Goal: Transaction & Acquisition: Obtain resource

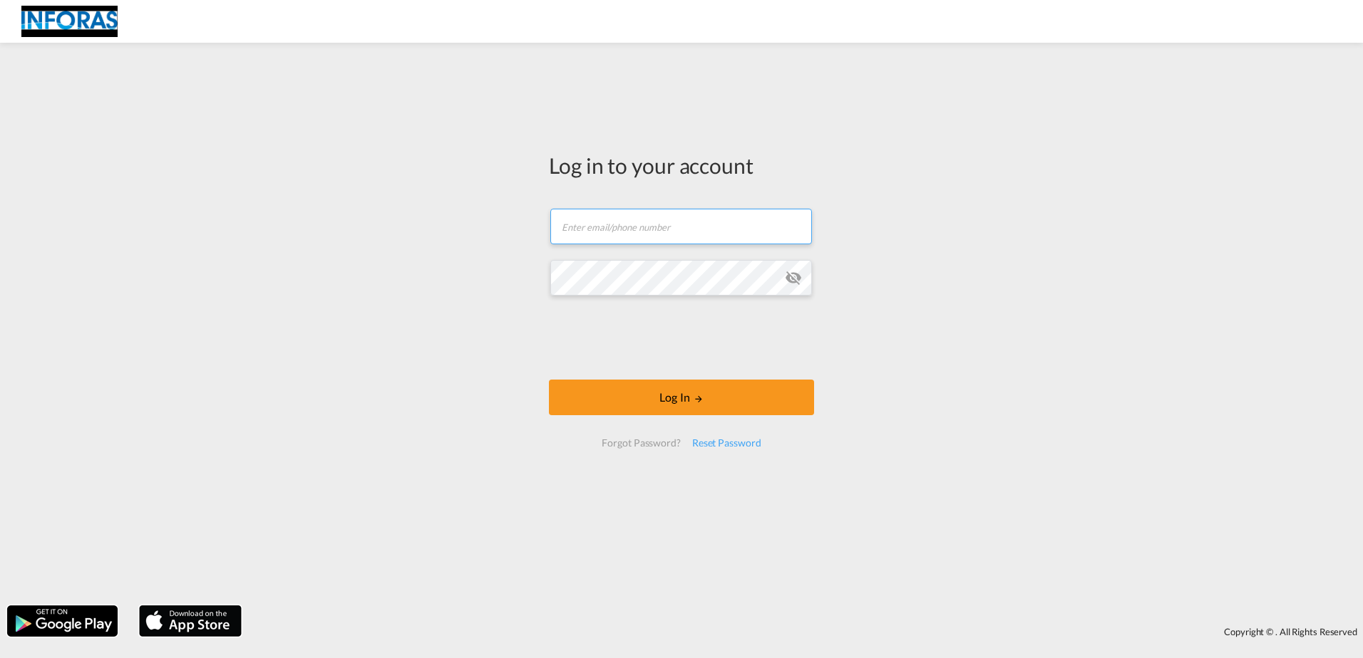
click at [604, 228] on input "text" at bounding box center [681, 227] width 262 height 36
paste input "[PERSON_NAME][EMAIL_ADDRESS][DOMAIN_NAME]"
type input "[PERSON_NAME][EMAIL_ADDRESS][DOMAIN_NAME]"
click at [622, 242] on input "[PERSON_NAME][EMAIL_ADDRESS][DOMAIN_NAME]" at bounding box center [681, 227] width 262 height 36
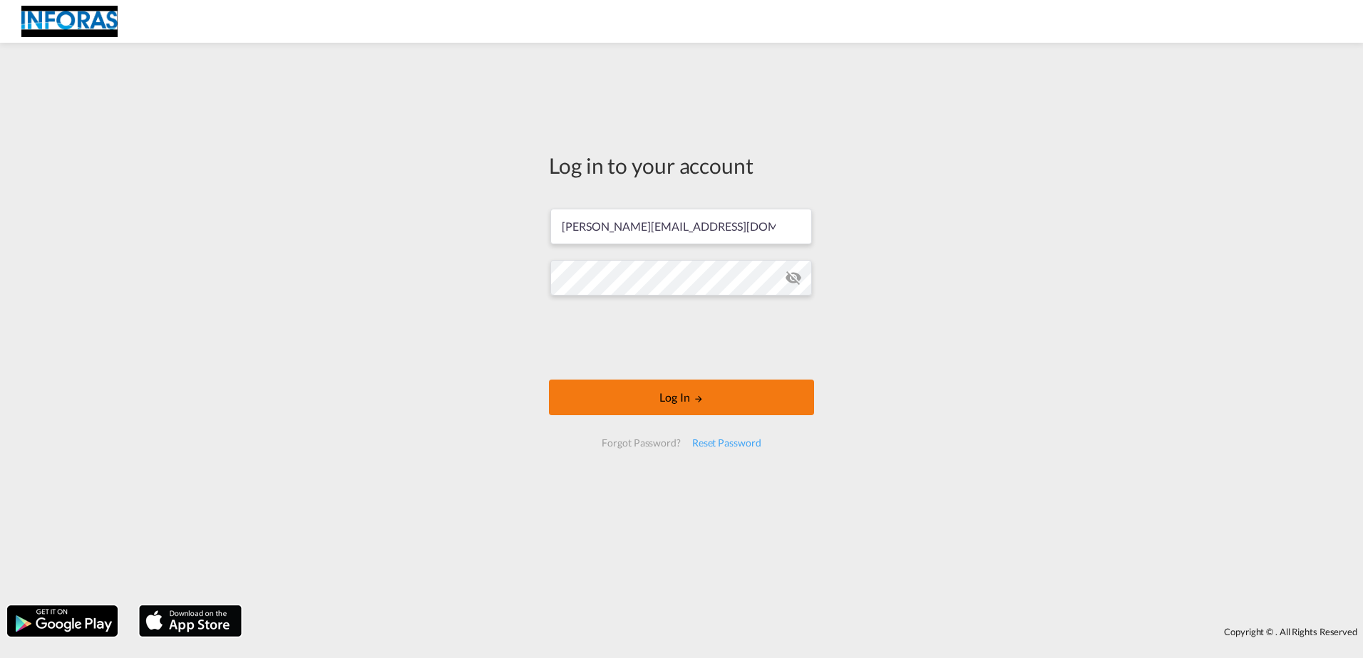
click at [634, 393] on button "Log In" at bounding box center [681, 398] width 265 height 36
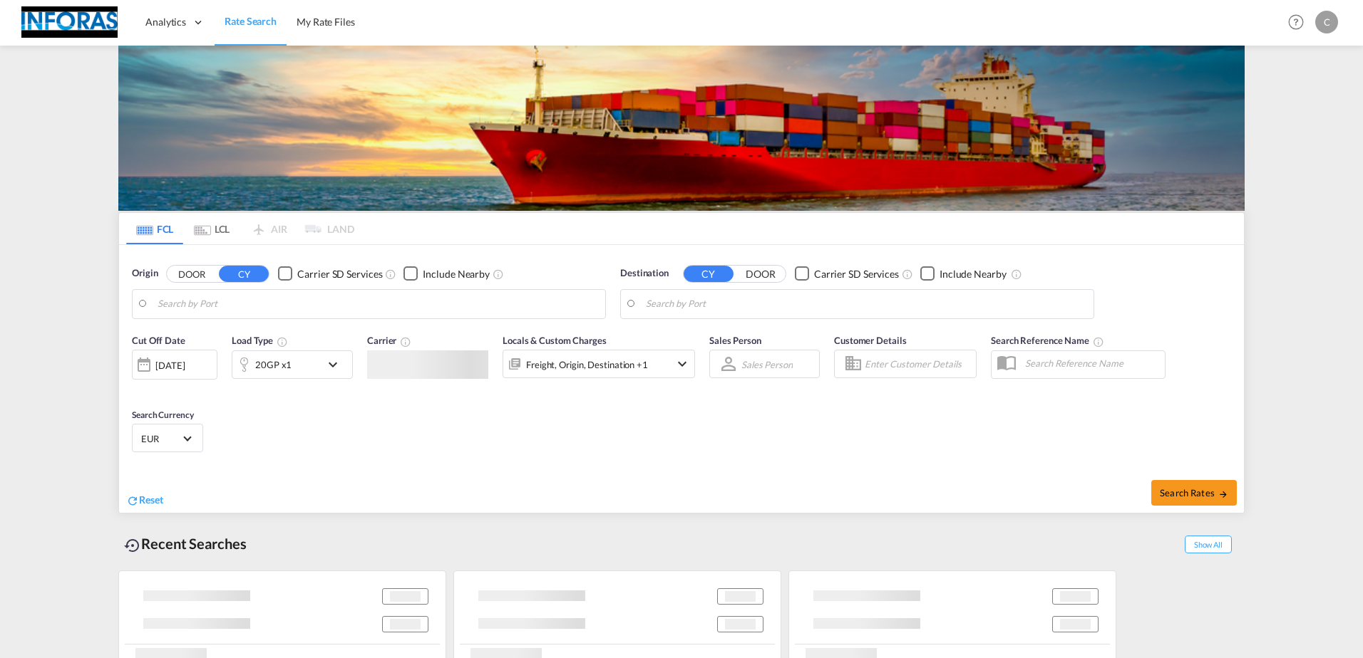
type input "Xiamen Pt, CNXMG"
type input "[GEOGRAPHIC_DATA], NLRTM"
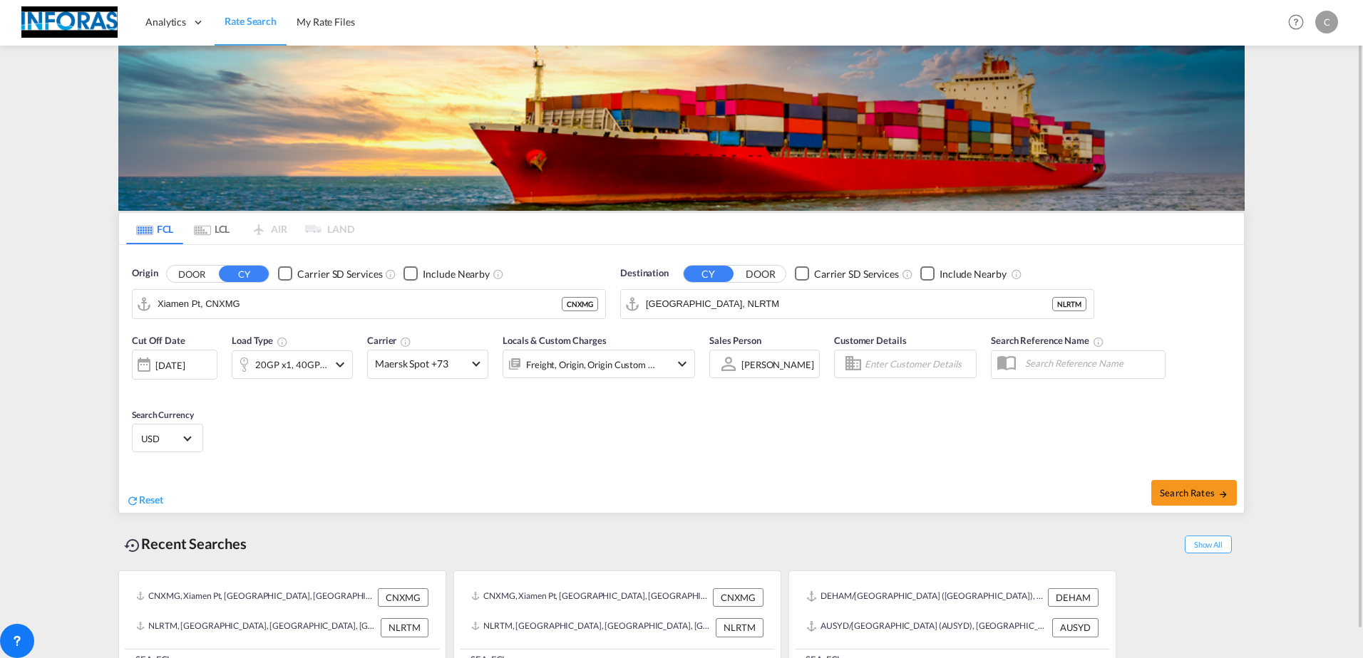
scroll to position [29, 0]
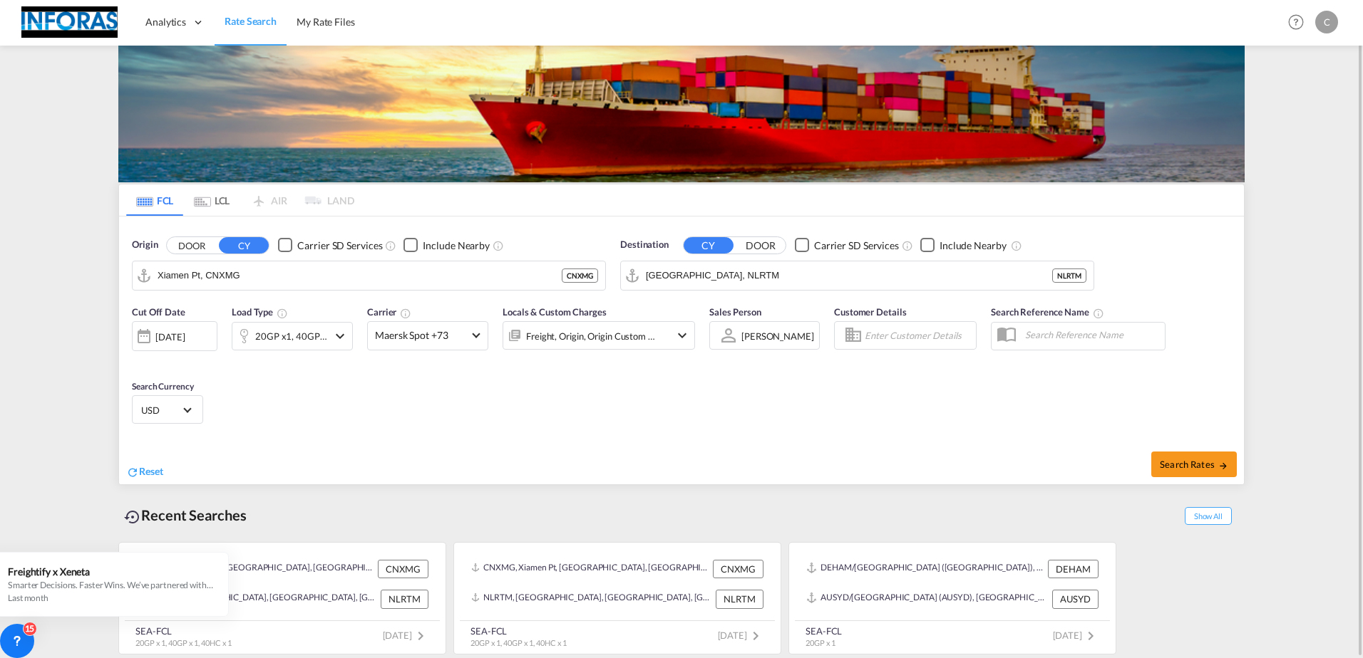
click at [676, 341] on md-icon "icon-chevron-down" at bounding box center [681, 335] width 17 height 17
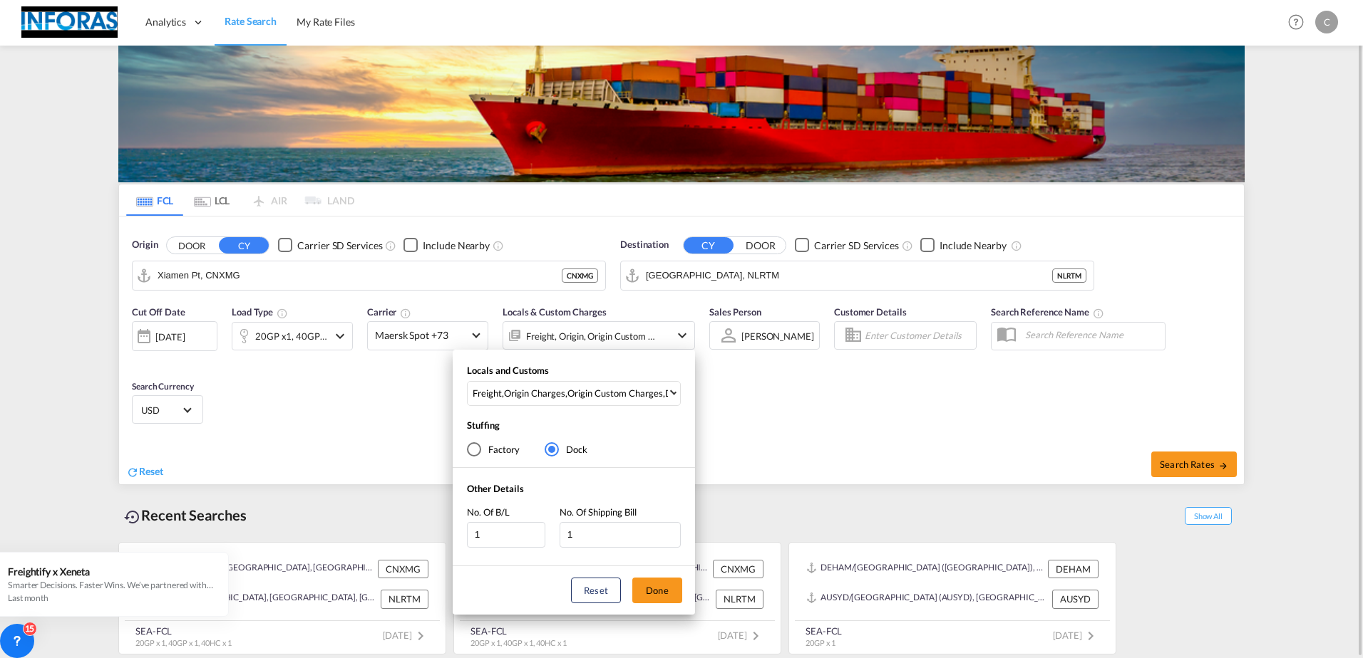
click at [676, 341] on div "Locals and Customs Freight , Origin Charges , Origin Custom Charges , Destinati…" at bounding box center [681, 329] width 1363 height 658
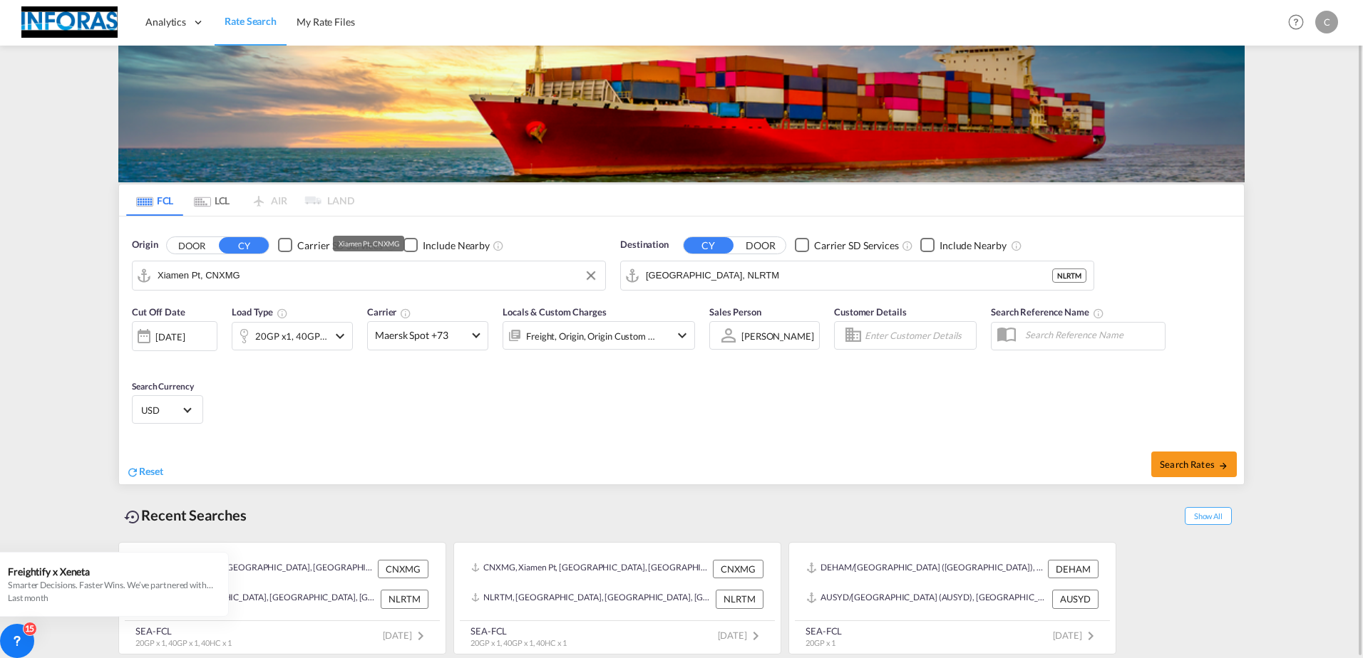
click at [304, 280] on input "Xiamen Pt, CNXMG" at bounding box center [377, 275] width 440 height 21
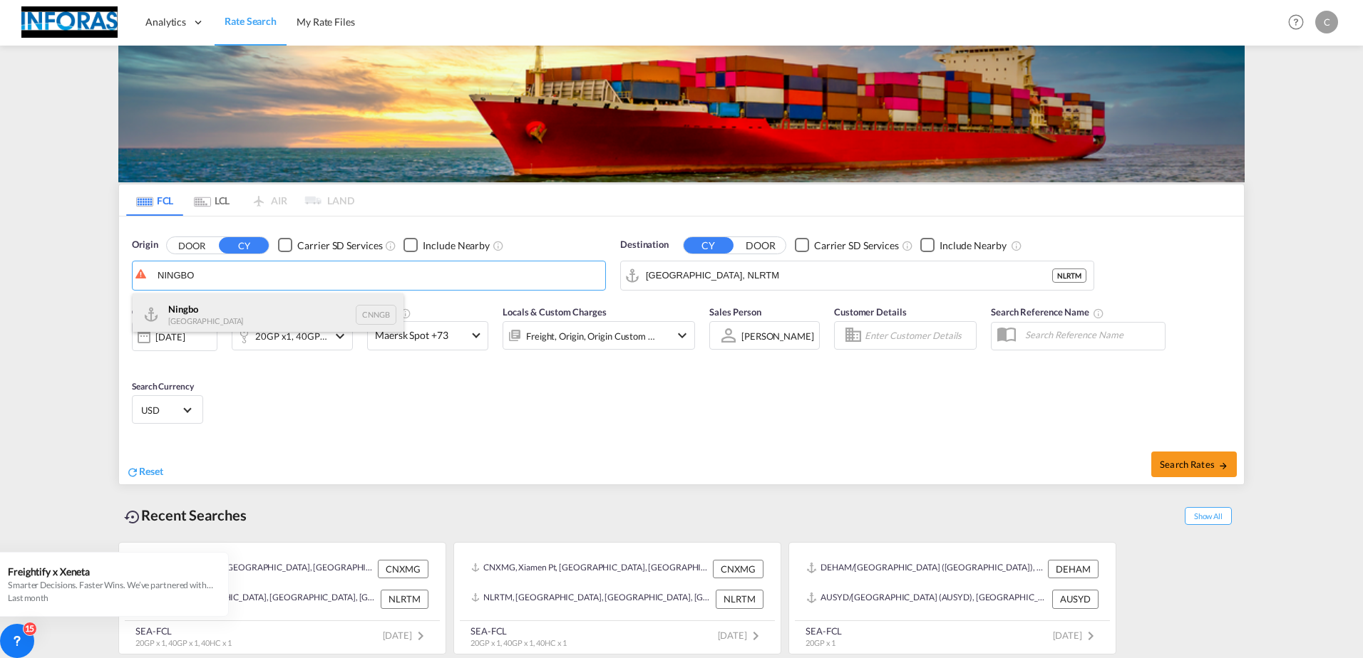
click at [219, 305] on div "Ningbo China CNNGB" at bounding box center [268, 315] width 271 height 43
type input "Ningbo, CNNGB"
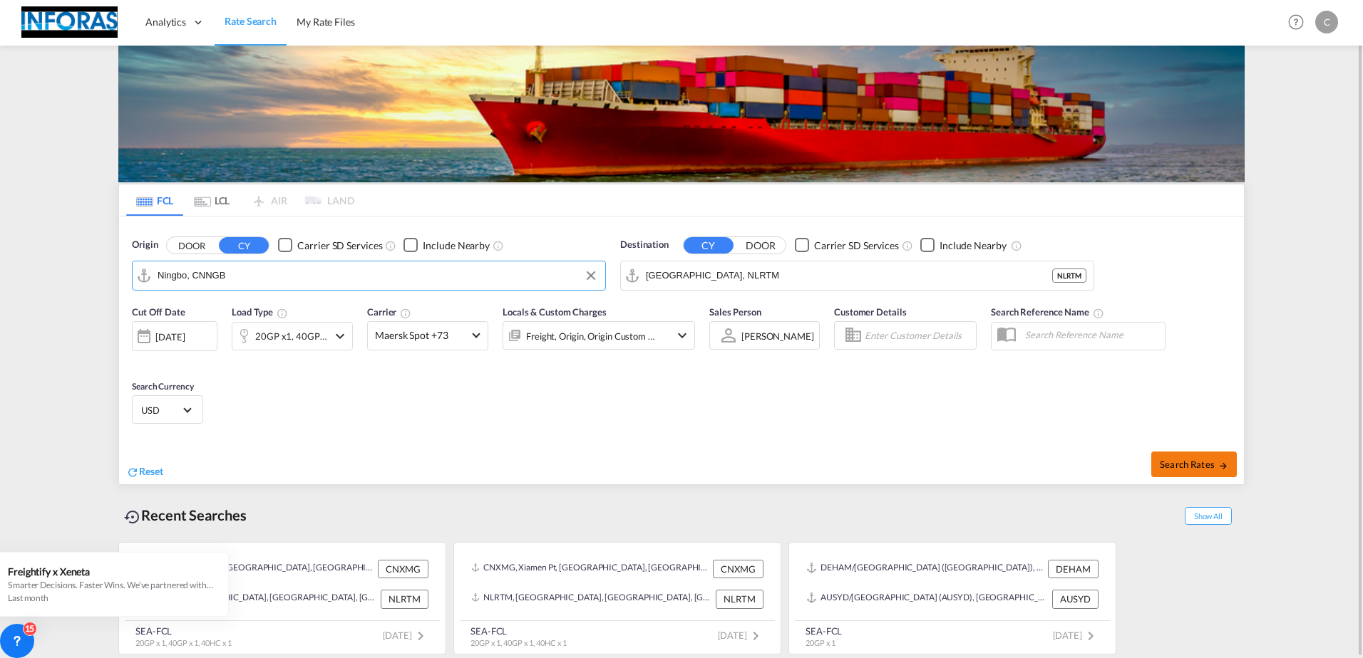
click at [1179, 458] on button "Search Rates" at bounding box center [1194, 465] width 86 height 26
type input "CNNGB to NLRTM / [DATE]"
